Goal: Task Accomplishment & Management: Manage account settings

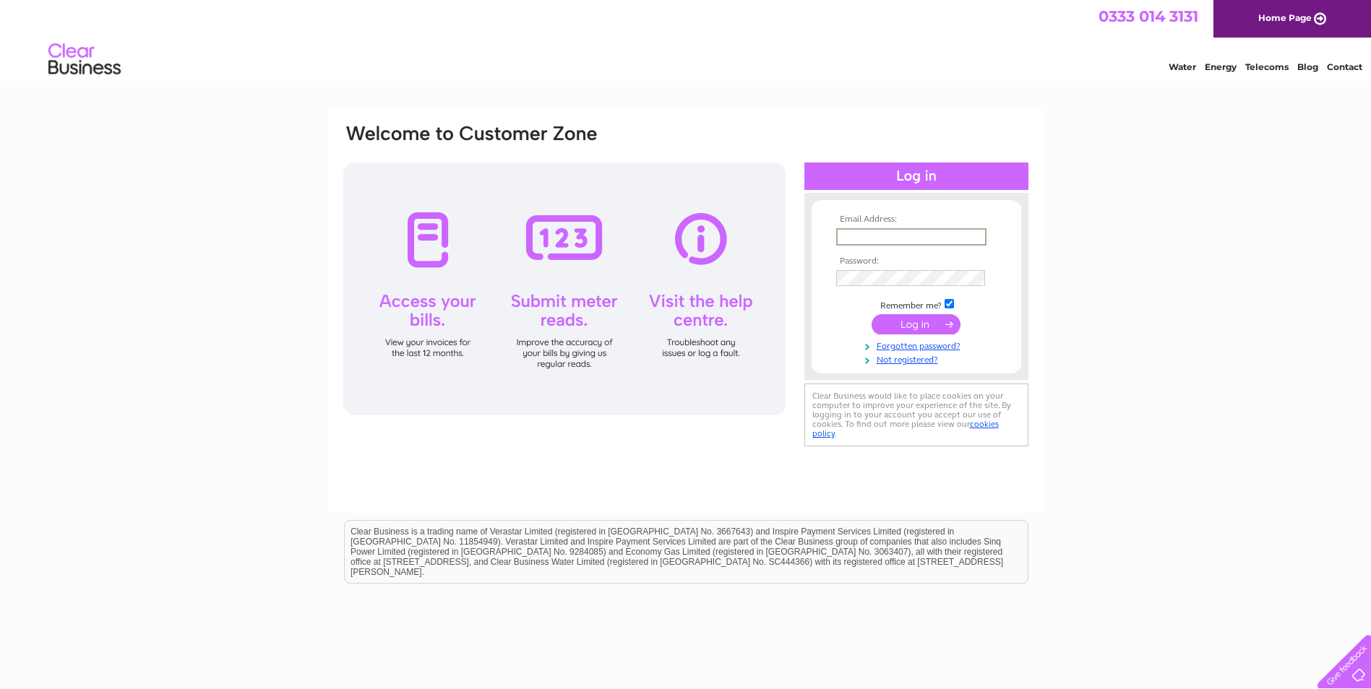
click at [884, 240] on input "text" at bounding box center [911, 236] width 150 height 17
type input "[EMAIL_ADDRESS][DOMAIN_NAME]"
click at [900, 324] on input "submit" at bounding box center [916, 324] width 89 height 20
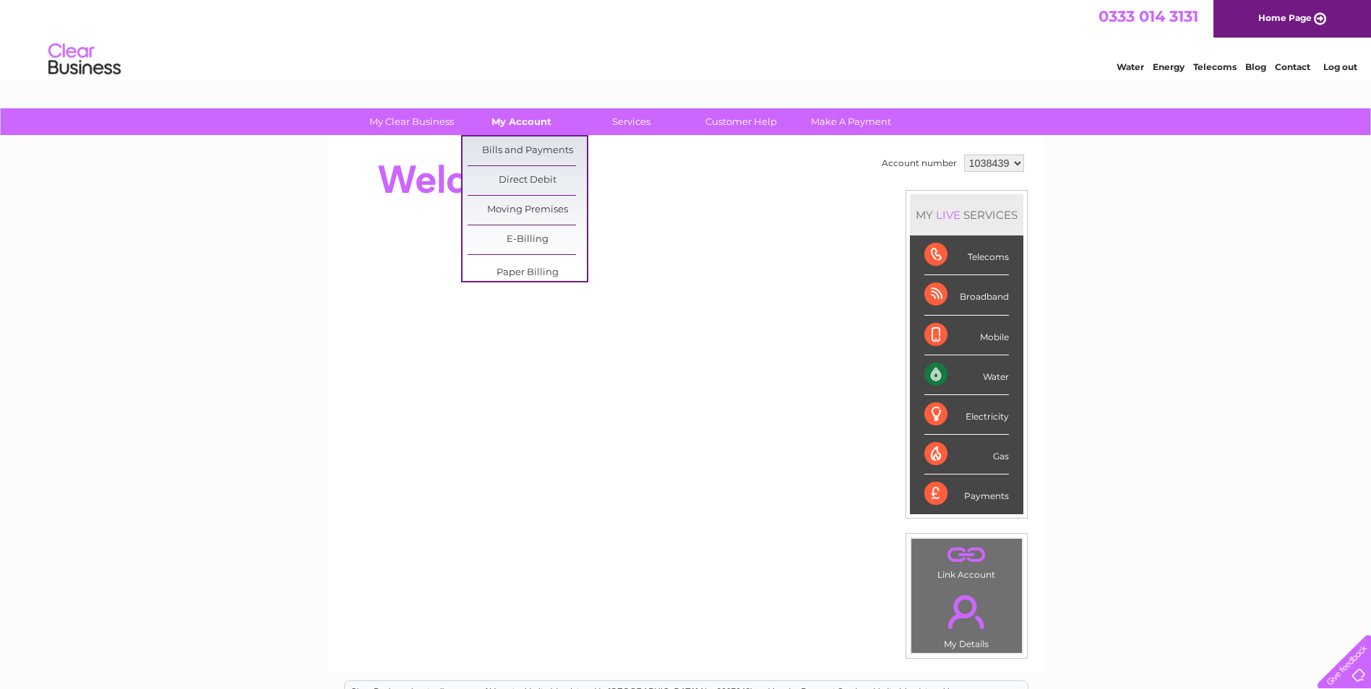
click at [520, 118] on link "My Account" at bounding box center [521, 121] width 119 height 27
click at [515, 150] on link "Bills and Payments" at bounding box center [527, 151] width 119 height 29
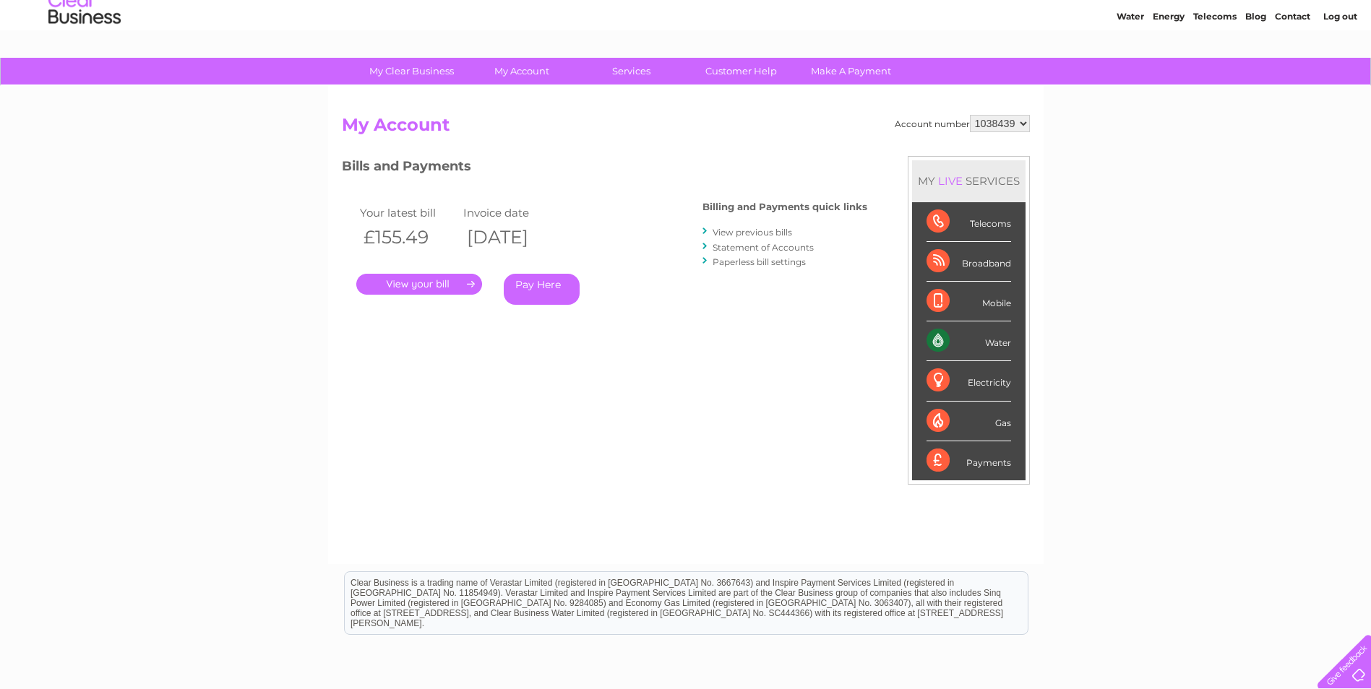
scroll to position [72, 0]
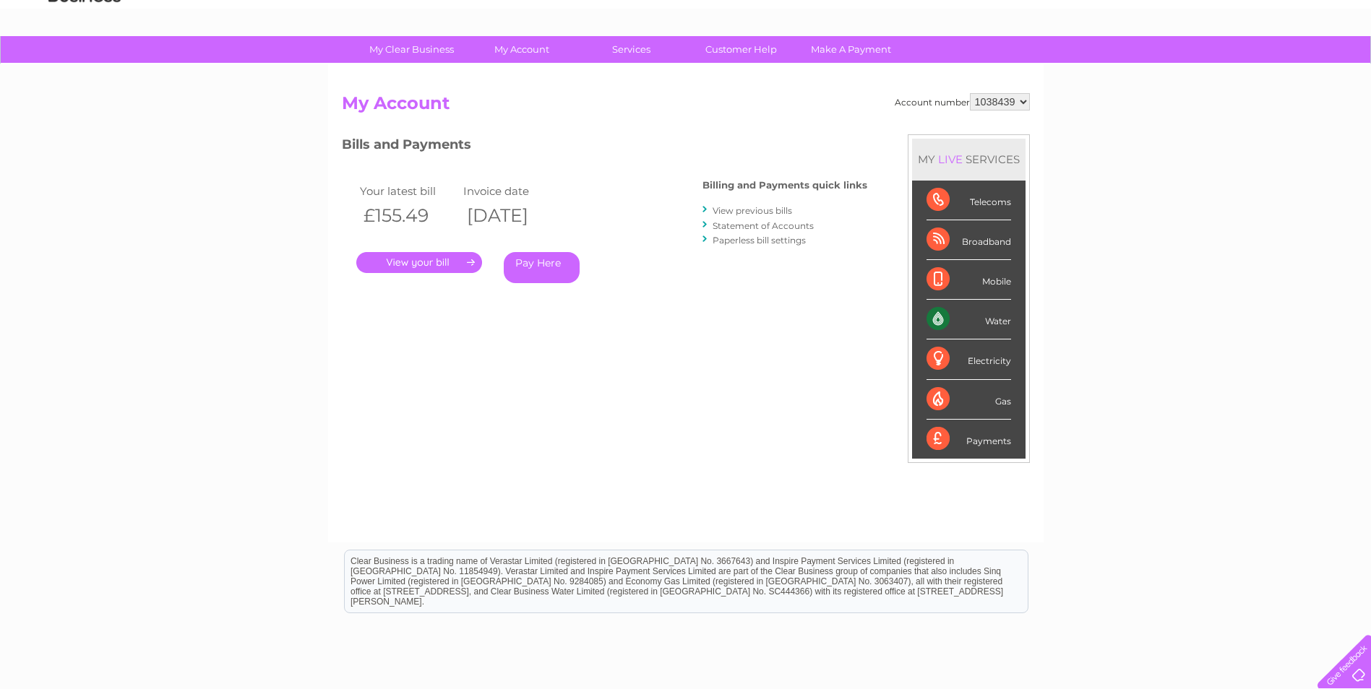
click at [768, 206] on link "View previous bills" at bounding box center [752, 210] width 79 height 11
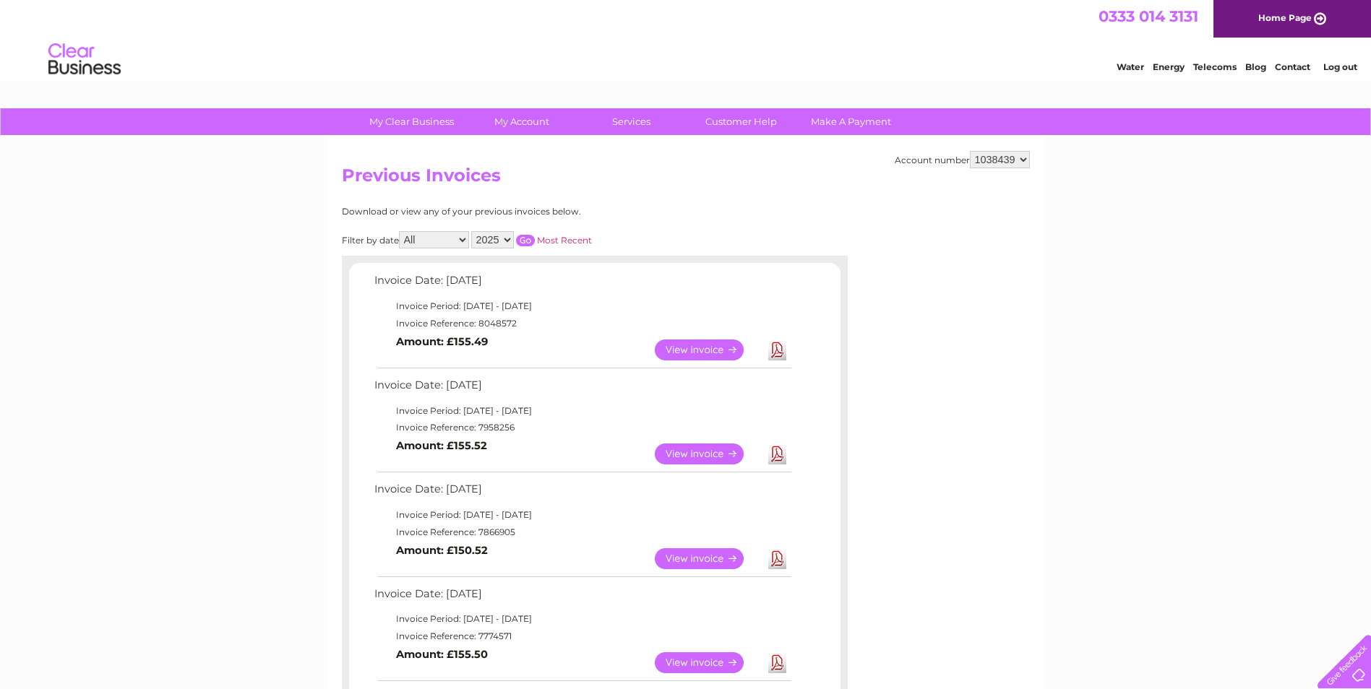
click at [656, 344] on link "View" at bounding box center [708, 350] width 106 height 21
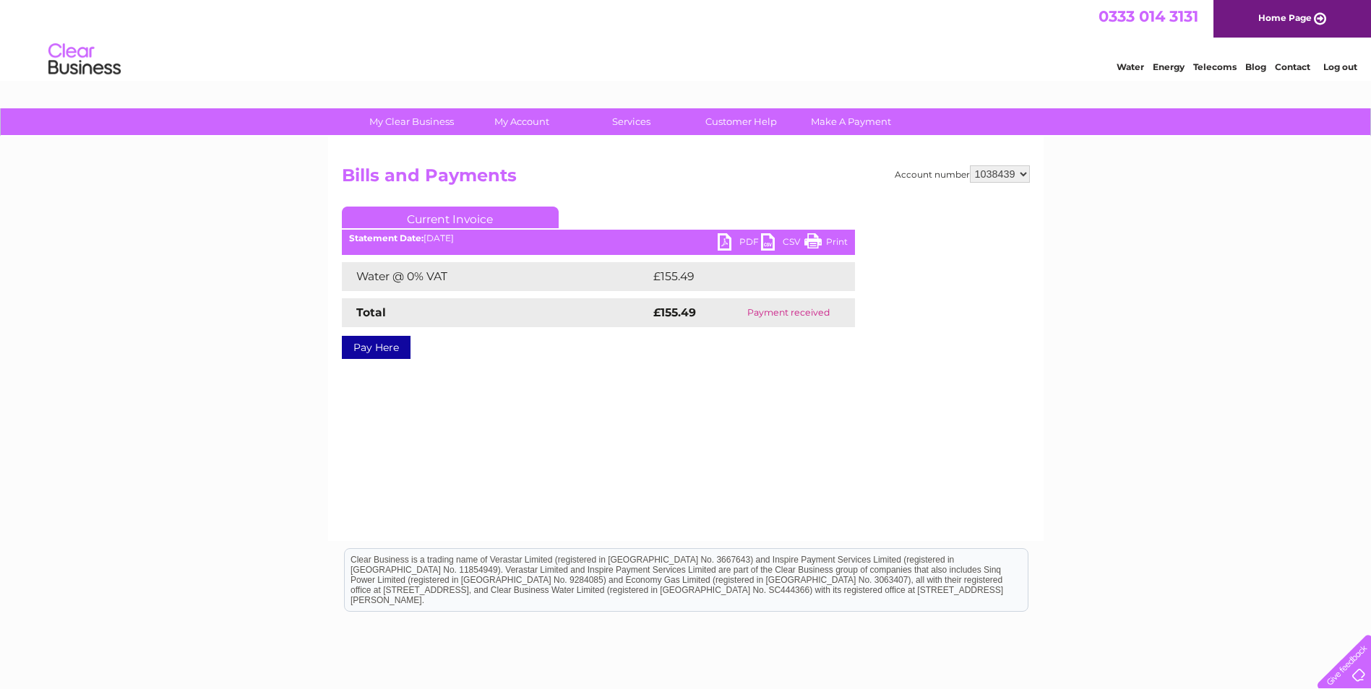
click at [743, 237] on link "PDF" at bounding box center [739, 243] width 43 height 21
click at [1347, 69] on link "Log out" at bounding box center [1340, 66] width 34 height 11
